Goal: Find specific page/section: Find specific page/section

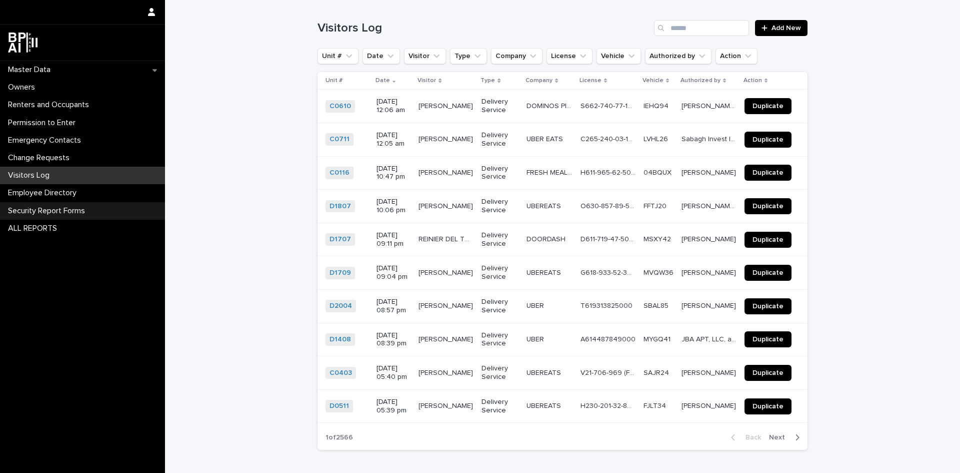
click at [98, 213] on div "Security Report Forms" at bounding box center [82, 211] width 165 height 18
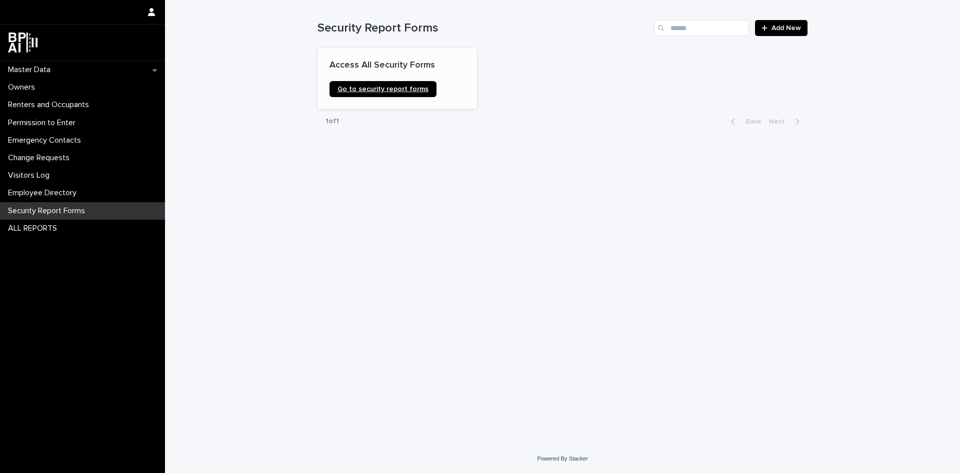
click at [374, 84] on link "Go to security report forms" at bounding box center [383, 89] width 107 height 16
click at [94, 72] on div "Master Data" at bounding box center [82, 70] width 165 height 18
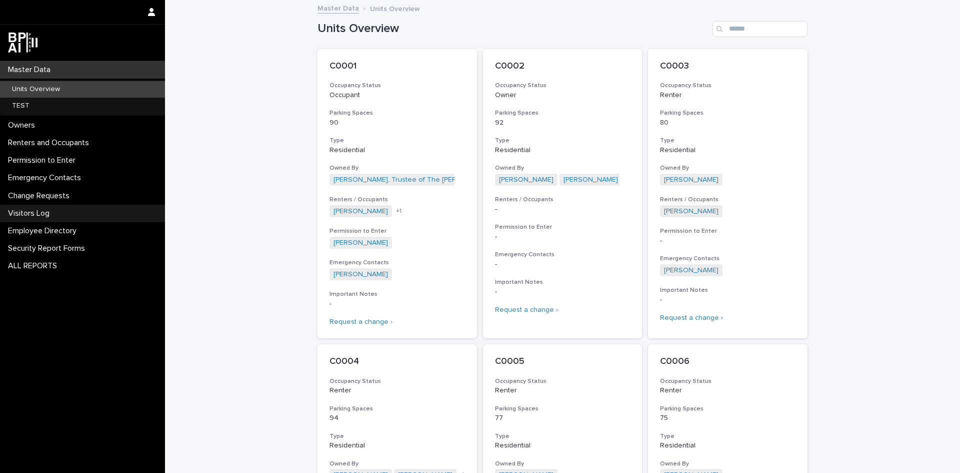
click at [79, 217] on div "Visitors Log" at bounding box center [82, 214] width 165 height 18
